Goal: Information Seeking & Learning: Learn about a topic

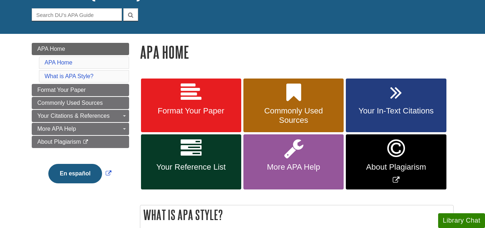
scroll to position [72, 0]
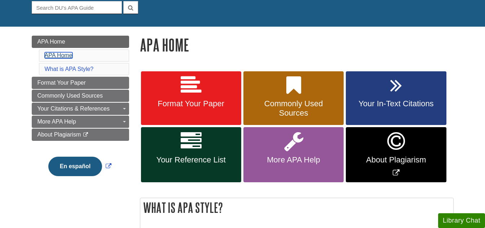
click at [64, 55] on link "APA Home" at bounding box center [59, 55] width 28 height 6
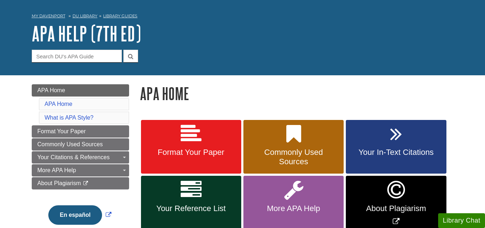
scroll to position [36, 0]
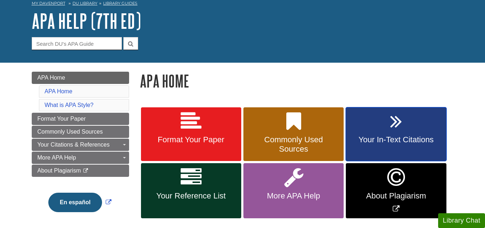
click at [368, 125] on link "Your In-Text Citations" at bounding box center [395, 134] width 100 height 54
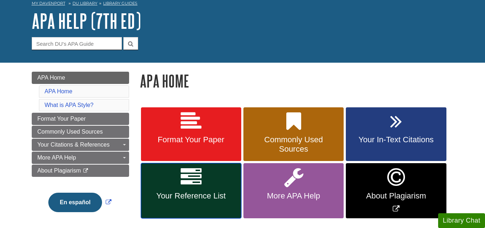
click at [194, 195] on span "Your Reference List" at bounding box center [190, 195] width 89 height 9
